Goal: Transaction & Acquisition: Obtain resource

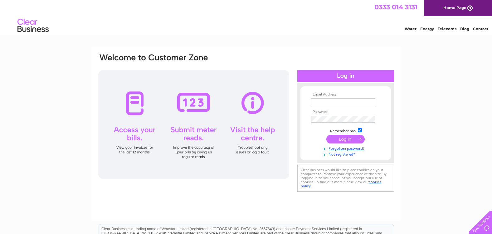
type input "[EMAIL_ADDRESS][DOMAIN_NAME]"
click at [348, 140] on input "submit" at bounding box center [345, 139] width 38 height 9
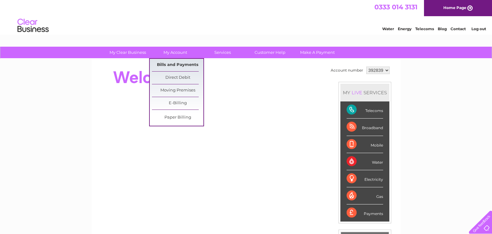
click at [176, 62] on link "Bills and Payments" at bounding box center [177, 65] width 51 height 12
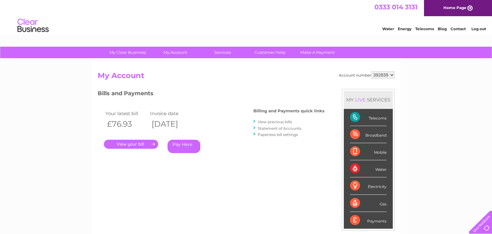
click at [145, 144] on link "." at bounding box center [131, 144] width 54 height 9
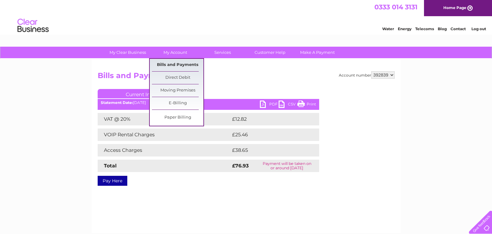
click at [184, 64] on link "Bills and Payments" at bounding box center [177, 65] width 51 height 12
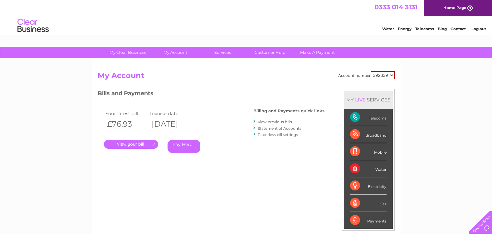
click at [275, 129] on link "Statement of Accounts" at bounding box center [280, 128] width 44 height 5
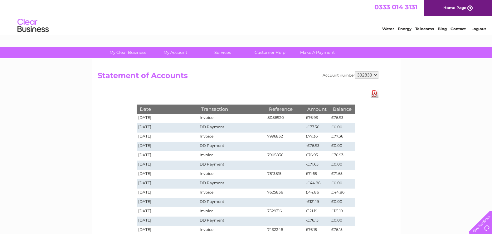
click at [374, 95] on link "Download Pdf" at bounding box center [374, 93] width 8 height 9
